Goal: Book appointment/travel/reservation

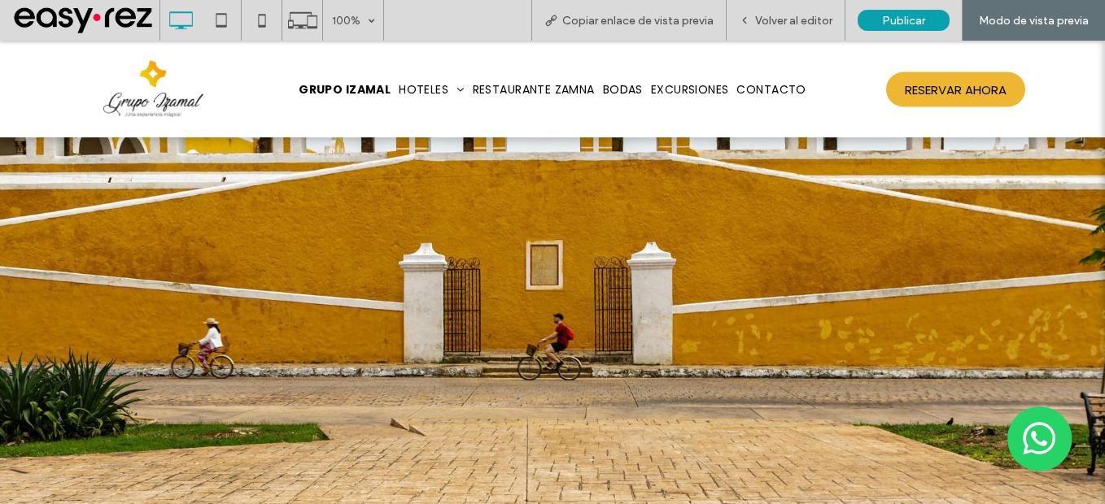
scroll to position [488, 0]
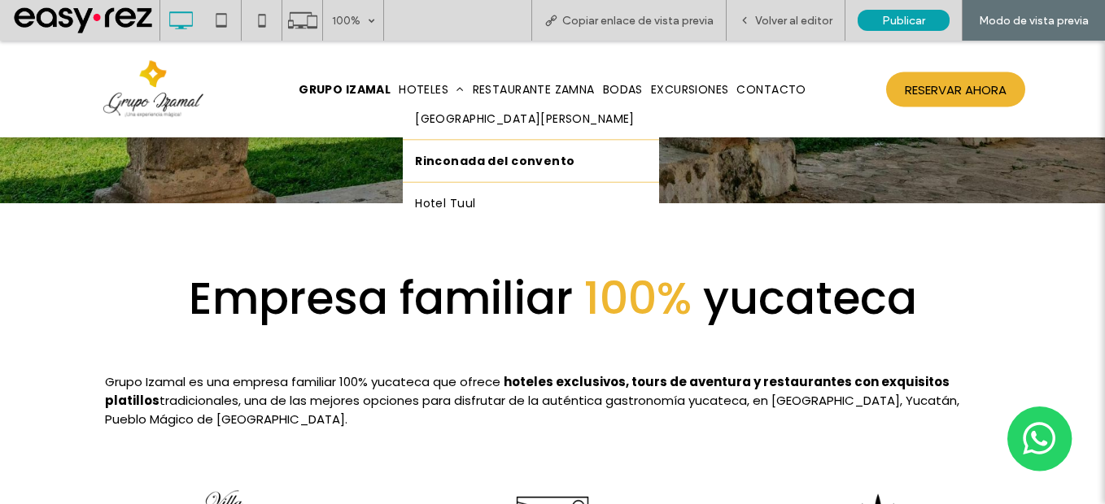
click at [440, 146] on link "Rinconada del convento" at bounding box center [531, 160] width 256 height 41
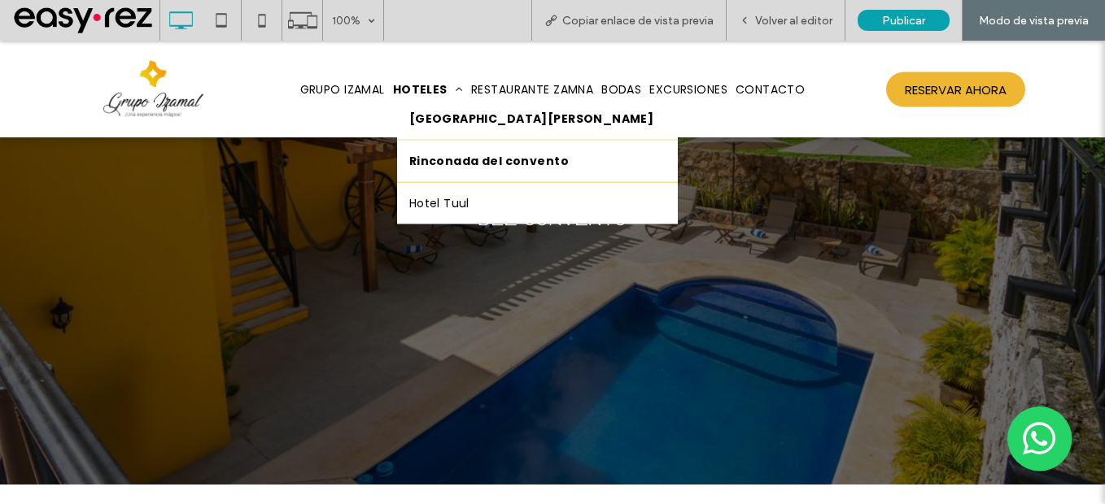
scroll to position [325, 0]
drag, startPoint x: 439, startPoint y: 120, endPoint x: 498, endPoint y: 431, distance: 317.2
click at [439, 120] on span "[GEOGRAPHIC_DATA][PERSON_NAME]" at bounding box center [531, 118] width 245 height 17
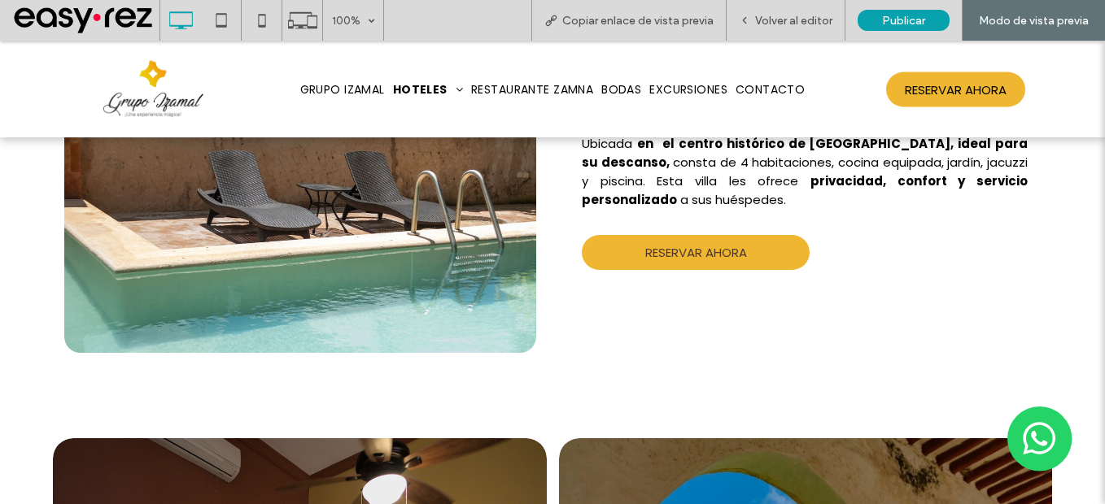
scroll to position [1302, 0]
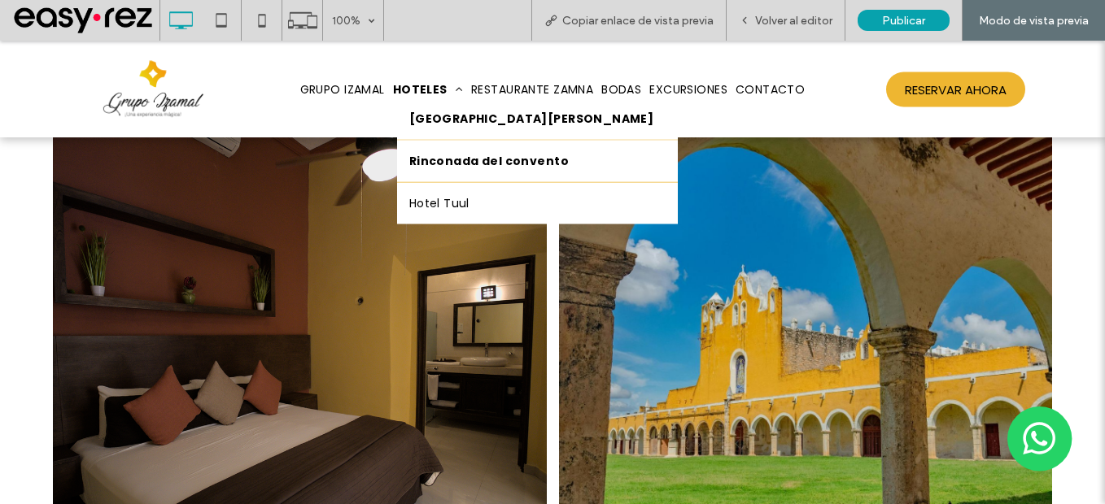
click at [440, 166] on span "Rinconada del convento" at bounding box center [488, 160] width 159 height 17
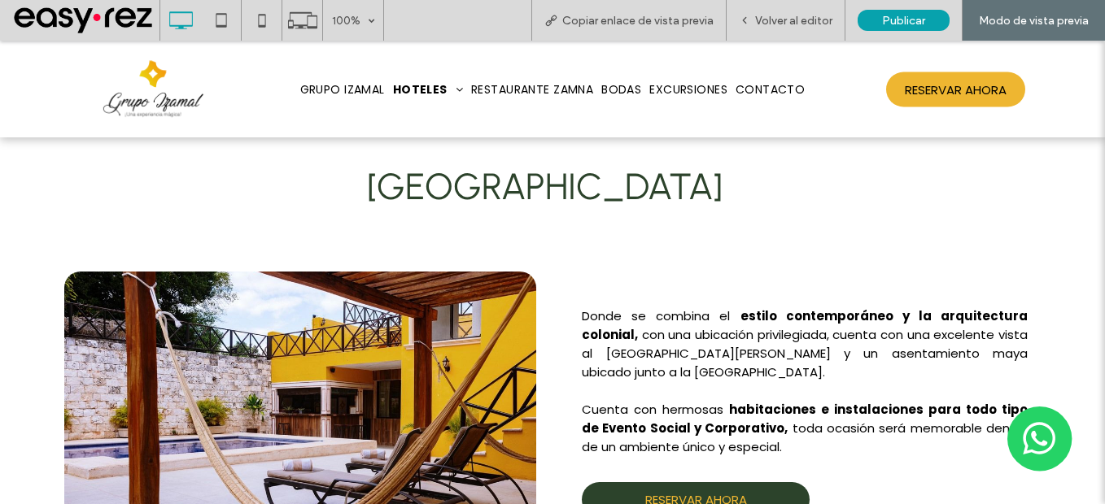
type input "**********"
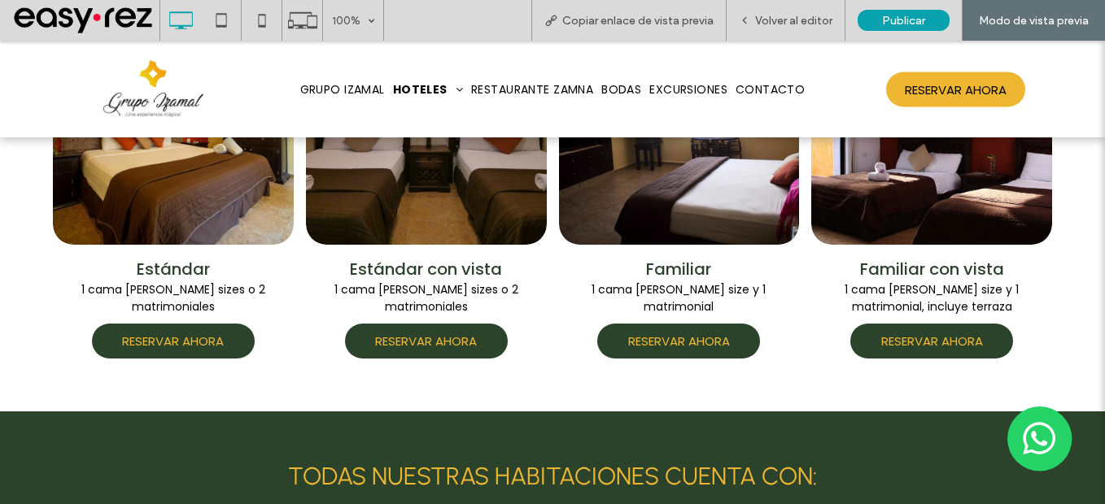
scroll to position [1465, 0]
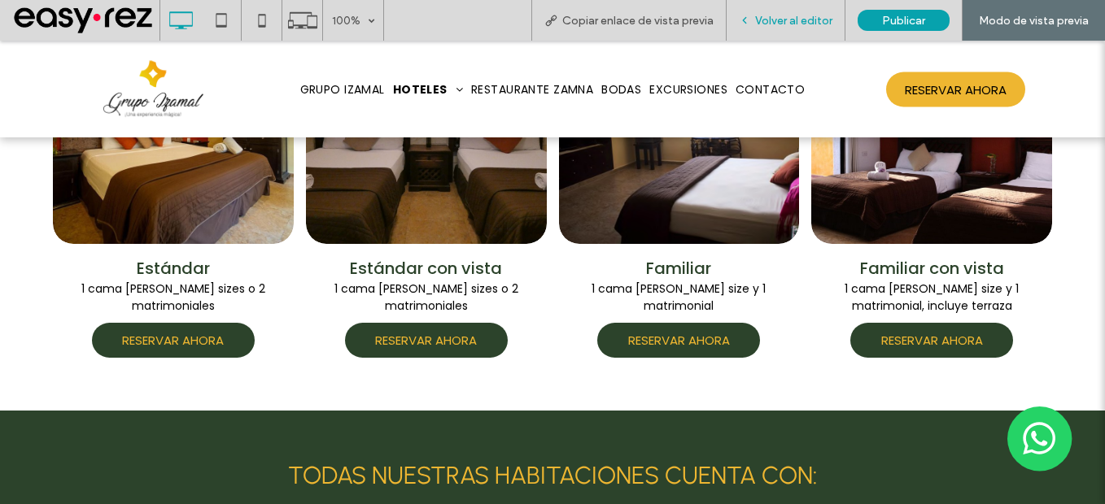
click at [786, 20] on span "Volver al editor" at bounding box center [793, 21] width 77 height 14
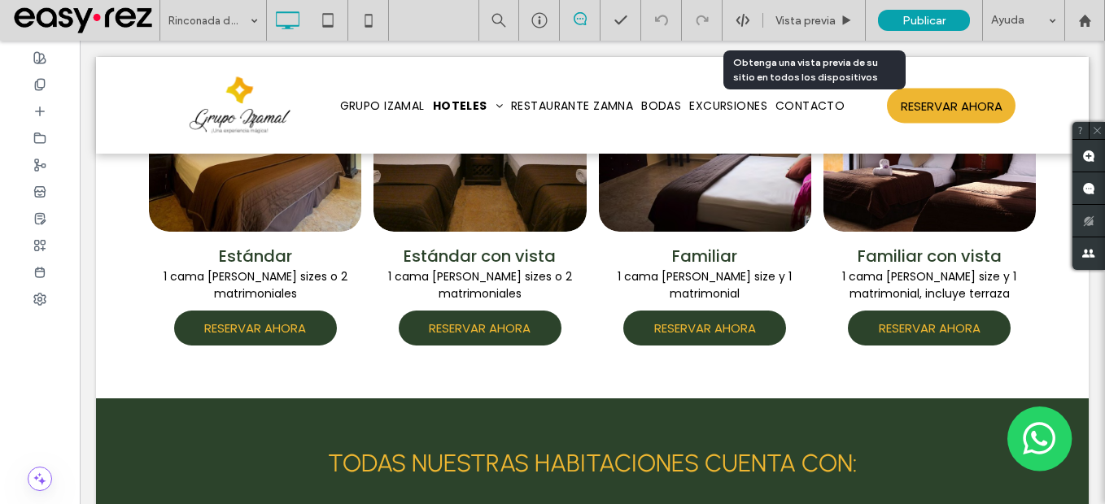
click at [786, 20] on span "Vista previa" at bounding box center [805, 21] width 60 height 14
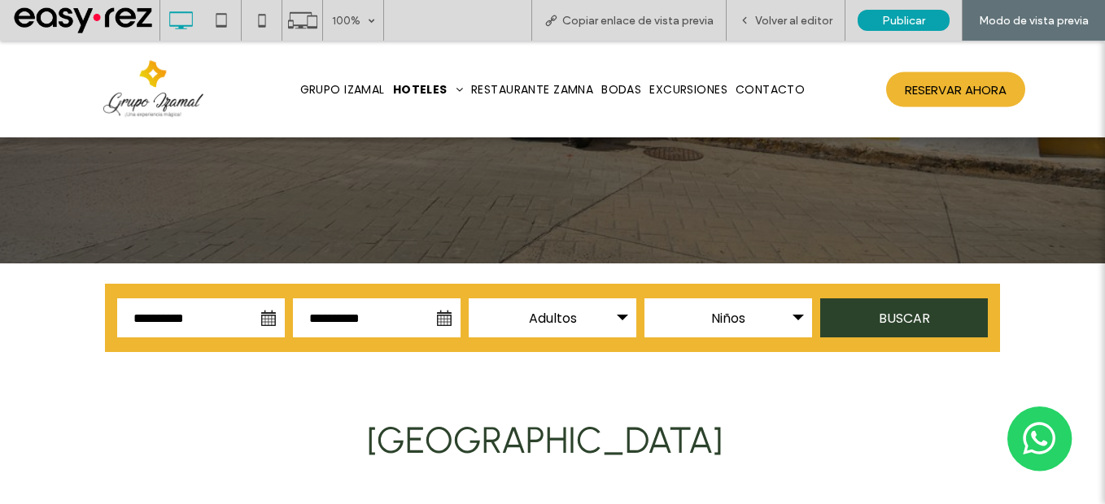
scroll to position [895, 0]
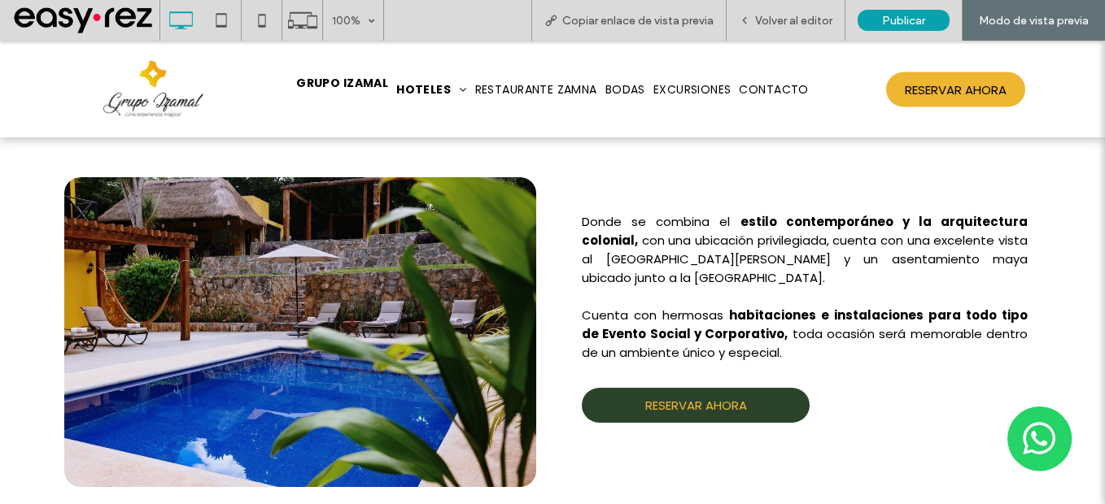
click at [304, 74] on span "GRUPO IZAMAL" at bounding box center [342, 82] width 92 height 17
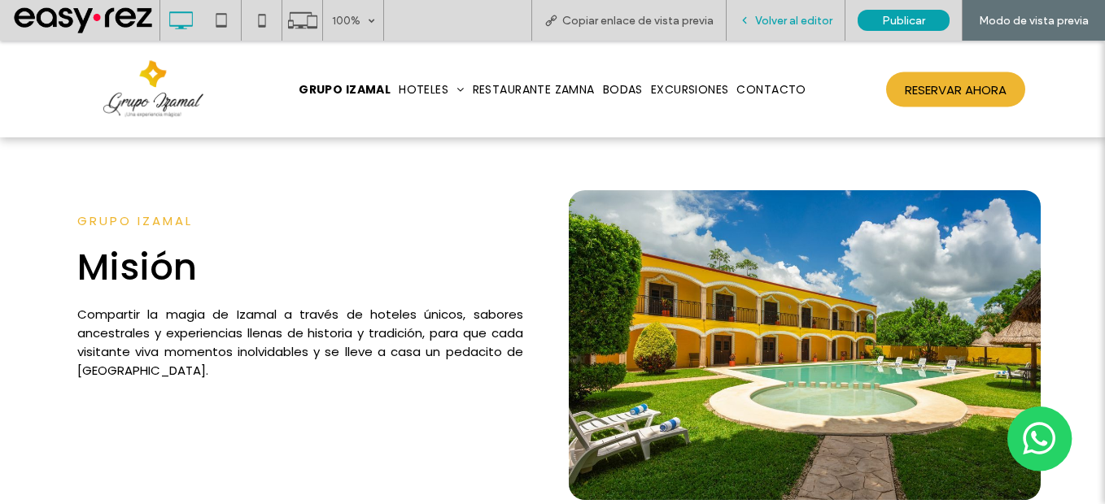
click at [782, 22] on span "Volver al editor" at bounding box center [793, 21] width 77 height 14
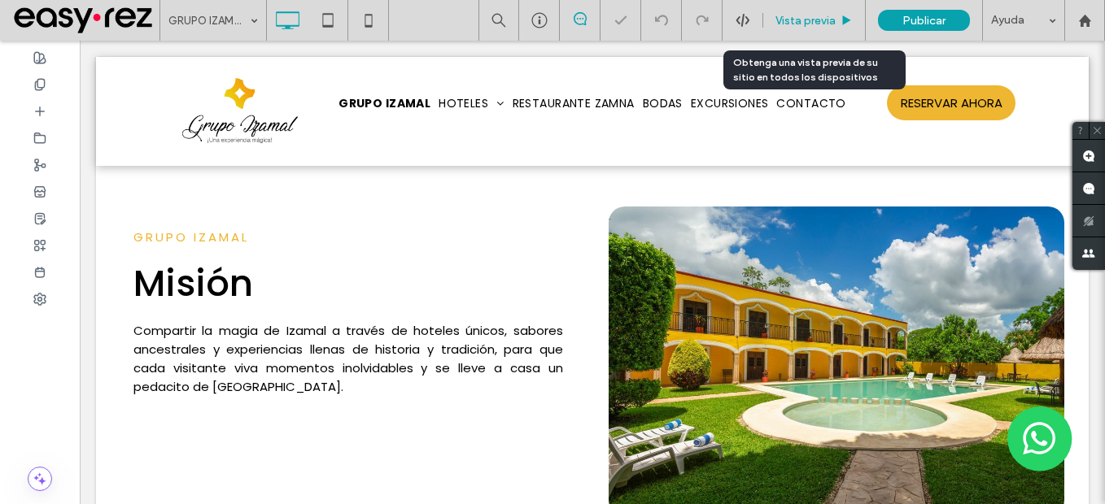
scroll to position [995, 0]
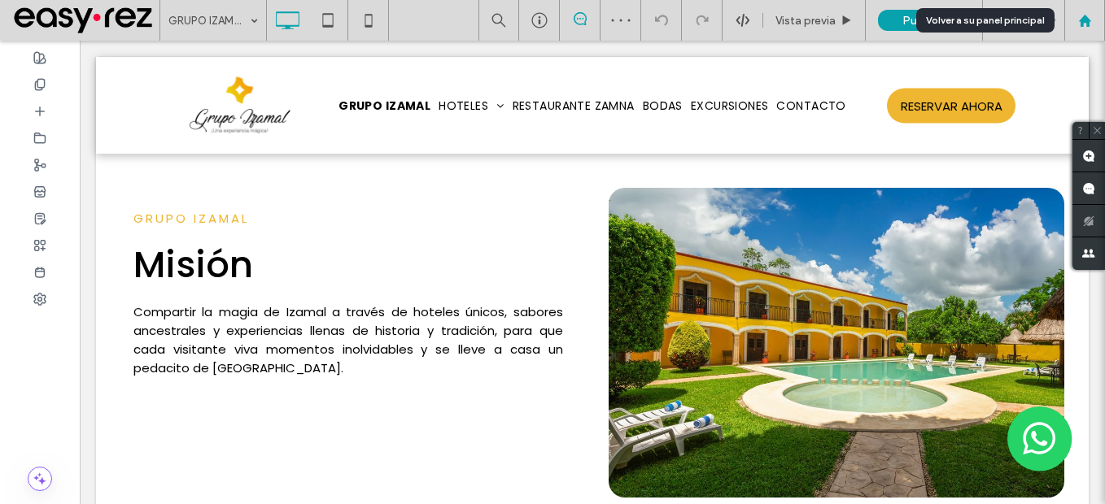
click at [1095, 16] on div at bounding box center [1084, 21] width 39 height 14
